Goal: Communication & Community: Ask a question

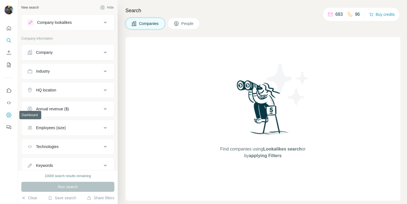
click at [10, 119] on button "Dashboard" at bounding box center [8, 115] width 9 height 10
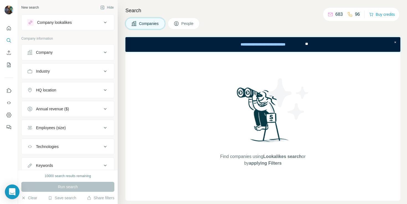
click at [9, 192] on div "Open Intercom Messenger" at bounding box center [12, 192] width 15 height 15
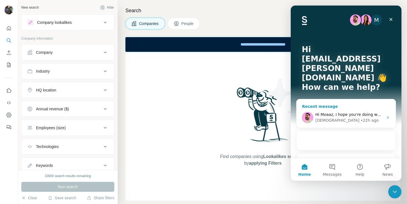
click at [362, 117] on div "[DEMOGRAPHIC_DATA] • 22h ago" at bounding box center [350, 120] width 68 height 6
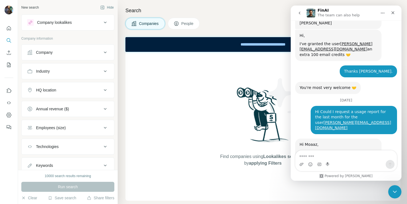
scroll to position [699, 0]
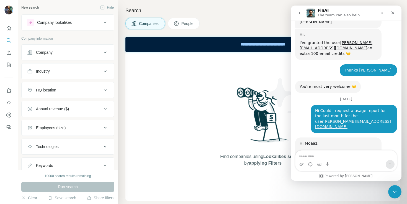
click at [300, 16] on button "go back" at bounding box center [300, 13] width 11 height 11
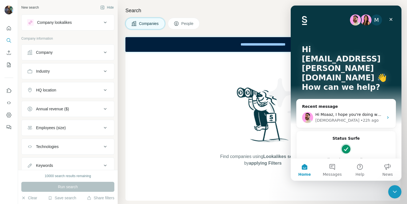
scroll to position [0, 0]
click at [333, 175] on span "Messages" at bounding box center [332, 174] width 19 height 4
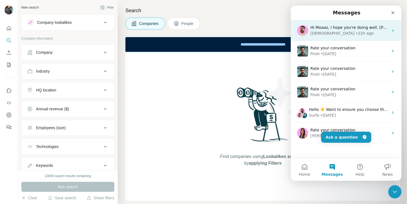
click at [356, 33] on div "• 22h ago" at bounding box center [365, 33] width 18 height 6
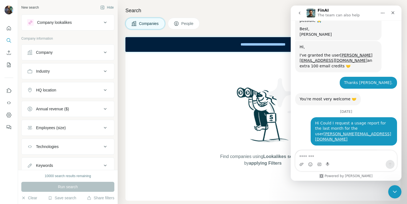
scroll to position [699, 0]
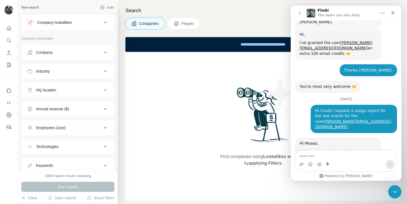
click at [334, 158] on textarea "Message…" at bounding box center [346, 154] width 101 height 9
type textarea "**********"
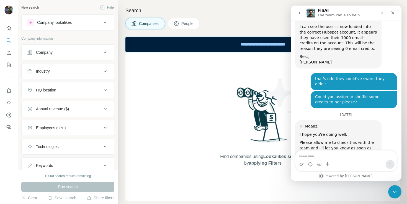
scroll to position [728, 0]
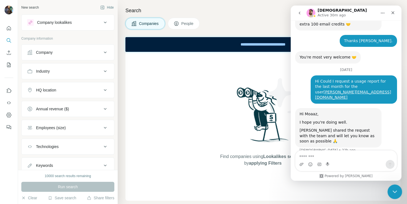
click at [397, 196] on div "Close Intercom Messenger" at bounding box center [394, 190] width 13 height 13
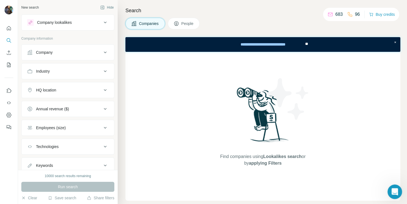
scroll to position [0, 0]
click at [391, 191] on icon "Open Intercom Messenger" at bounding box center [394, 190] width 9 height 9
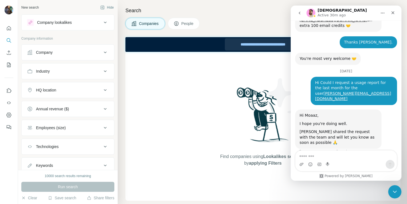
scroll to position [728, 0]
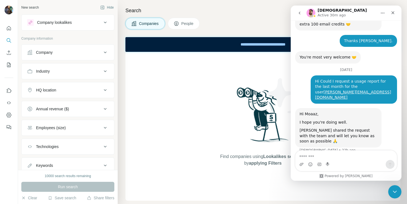
click at [302, 15] on button "go back" at bounding box center [300, 13] width 11 height 11
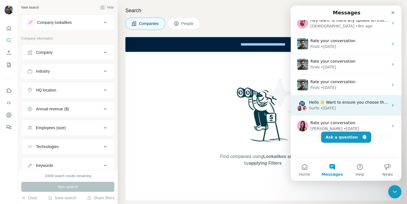
scroll to position [0, 0]
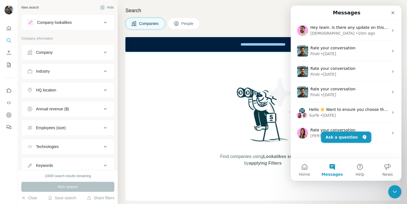
click at [345, 140] on button "Ask a question" at bounding box center [346, 137] width 50 height 11
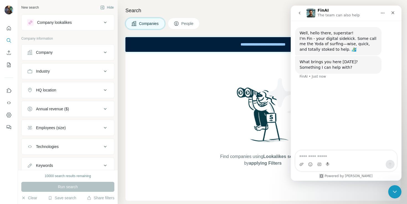
click at [329, 157] on textarea "Ask a question…" at bounding box center [346, 154] width 101 height 9
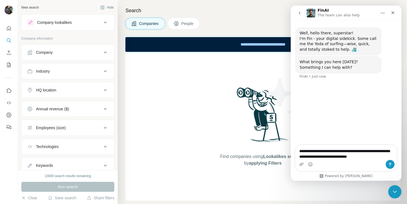
type textarea "**********"
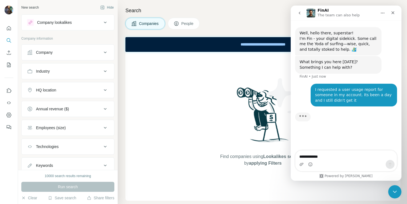
type textarea "**********"
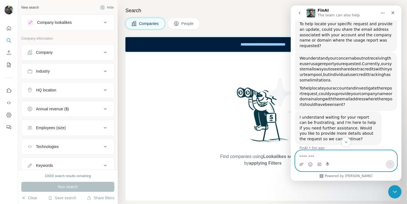
scroll to position [125, 0]
click at [334, 157] on textarea "Message…" at bounding box center [346, 154] width 101 height 9
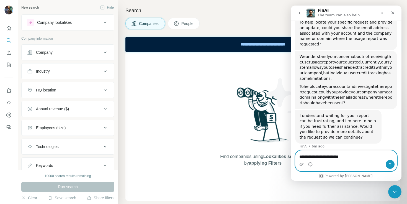
type textarea "**********"
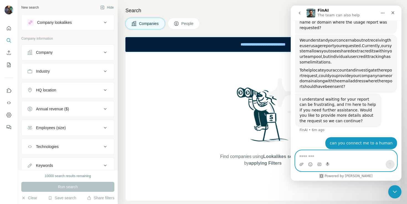
scroll to position [160, 0]
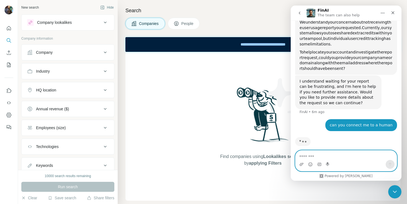
drag, startPoint x: 334, startPoint y: 157, endPoint x: 334, endPoint y: 154, distance: 3.1
click at [334, 154] on textarea "Message…" at bounding box center [346, 154] width 101 height 9
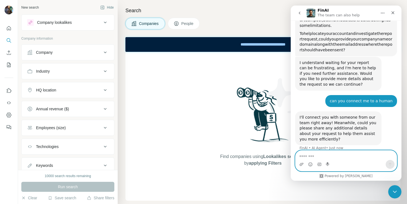
scroll to position [180, 0]
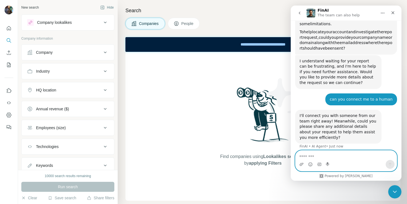
click at [321, 158] on textarea "Message…" at bounding box center [346, 154] width 101 height 9
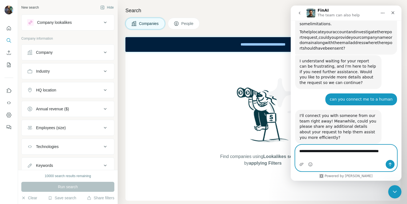
scroll to position [185, 0]
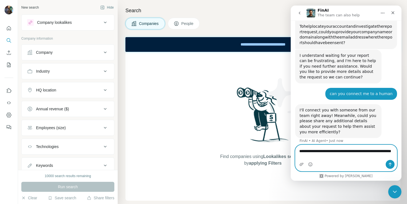
type textarea "**********"
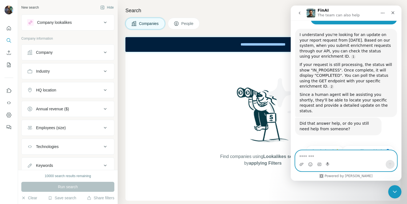
scroll to position [260, 0]
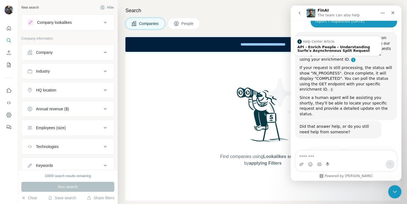
click at [351, 58] on link "Source reference 12746723:" at bounding box center [353, 60] width 4 height 4
